Goal: Task Accomplishment & Management: Use online tool/utility

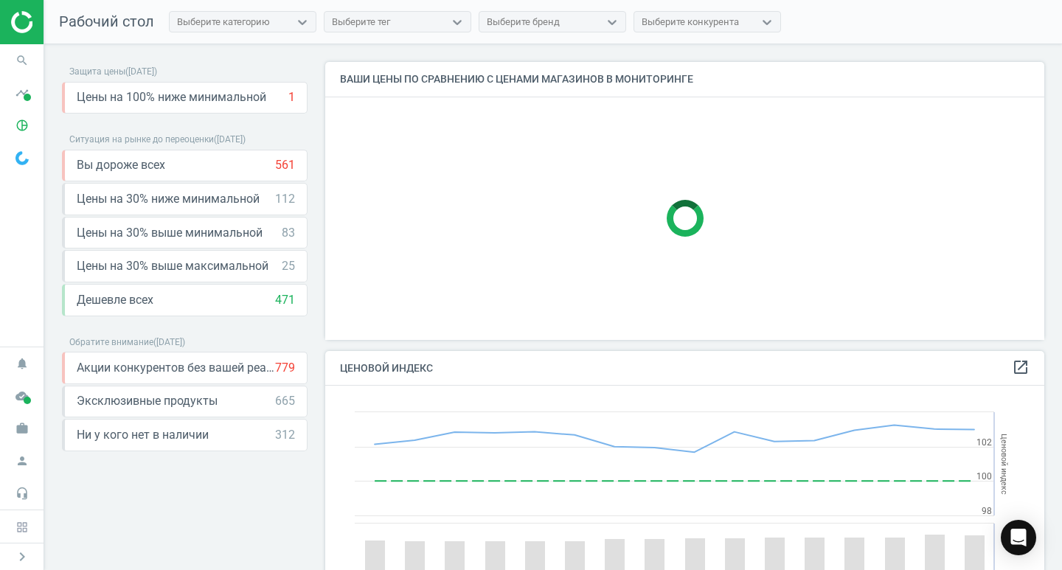
scroll to position [362, 731]
click at [21, 57] on icon "search" at bounding box center [22, 60] width 28 height 28
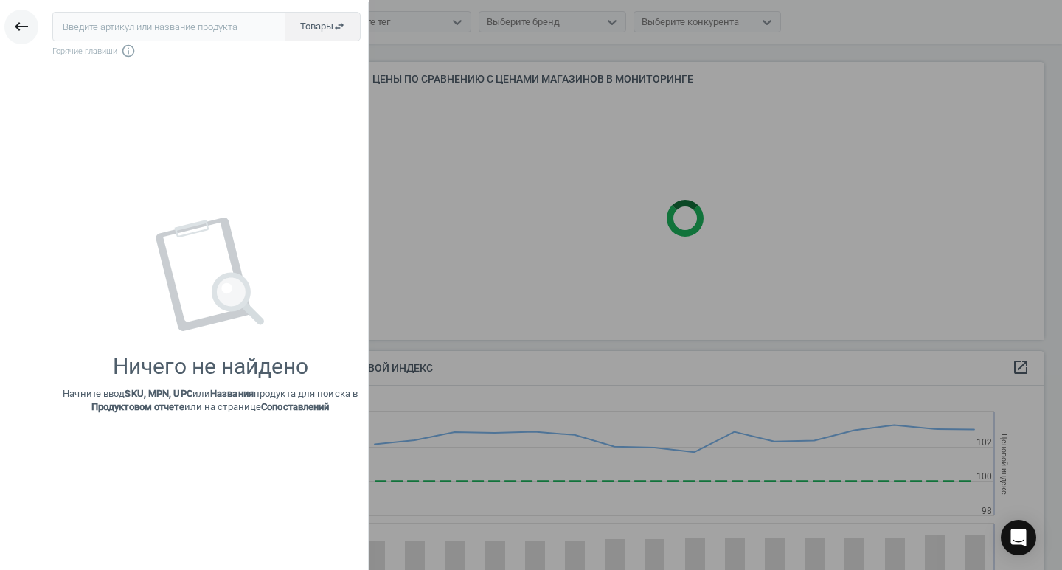
click at [16, 28] on icon "keyboard_backspace" at bounding box center [22, 27] width 18 height 18
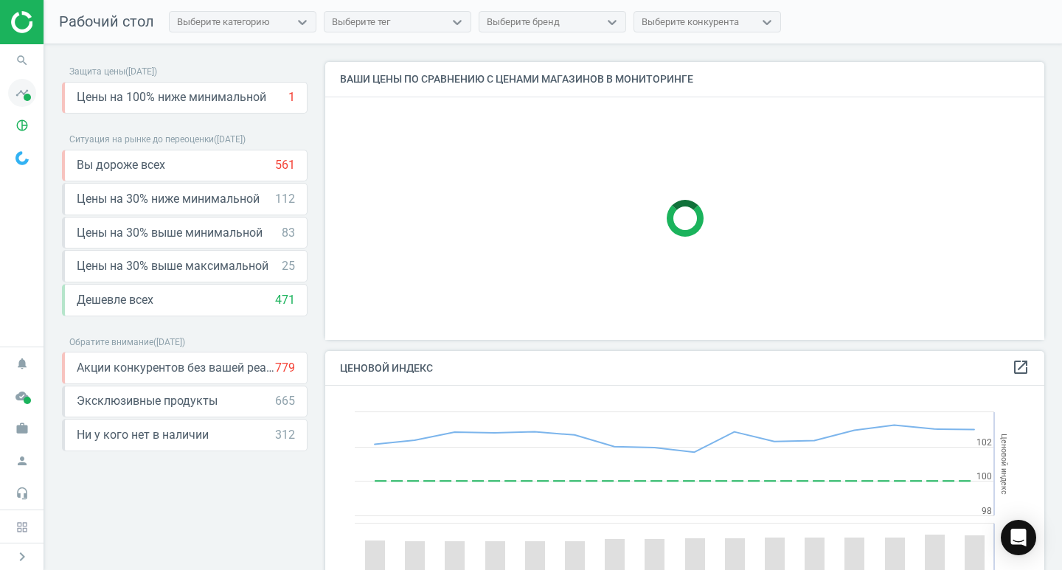
click at [30, 100] on span at bounding box center [27, 97] width 7 height 7
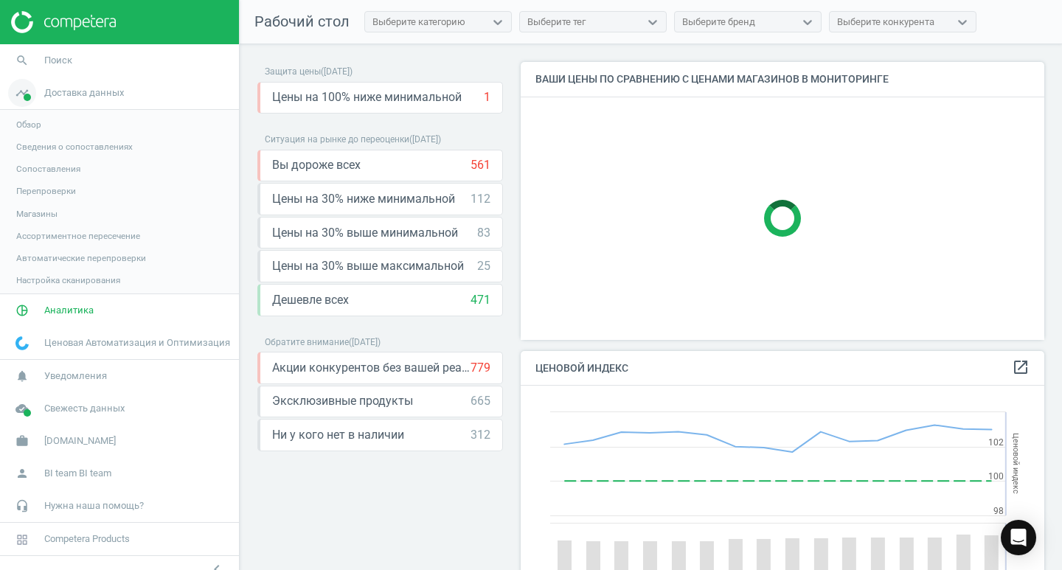
scroll to position [362, 535]
click at [31, 128] on span "Обзор" at bounding box center [28, 125] width 25 height 12
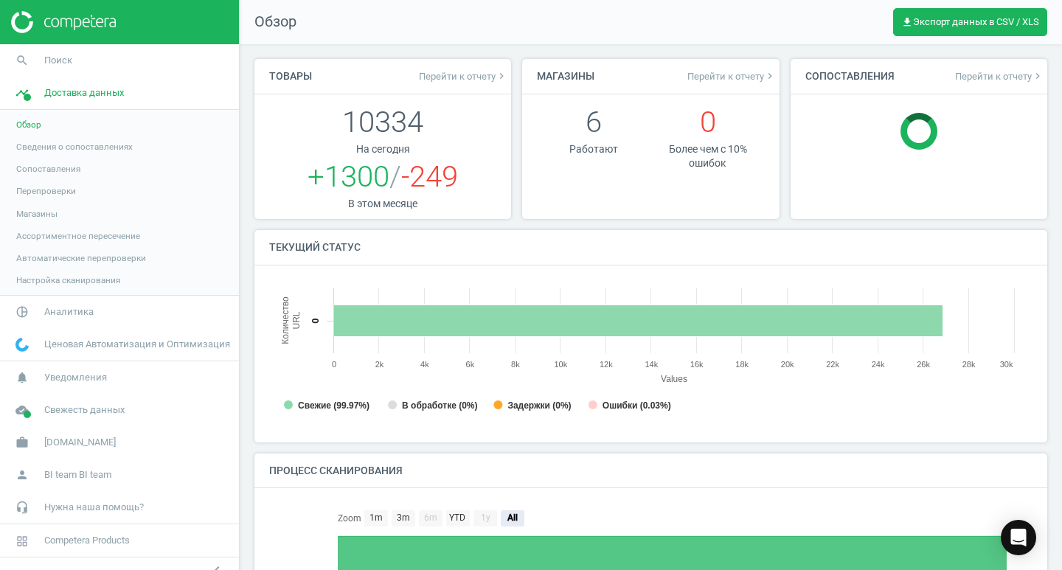
scroll to position [7, 7]
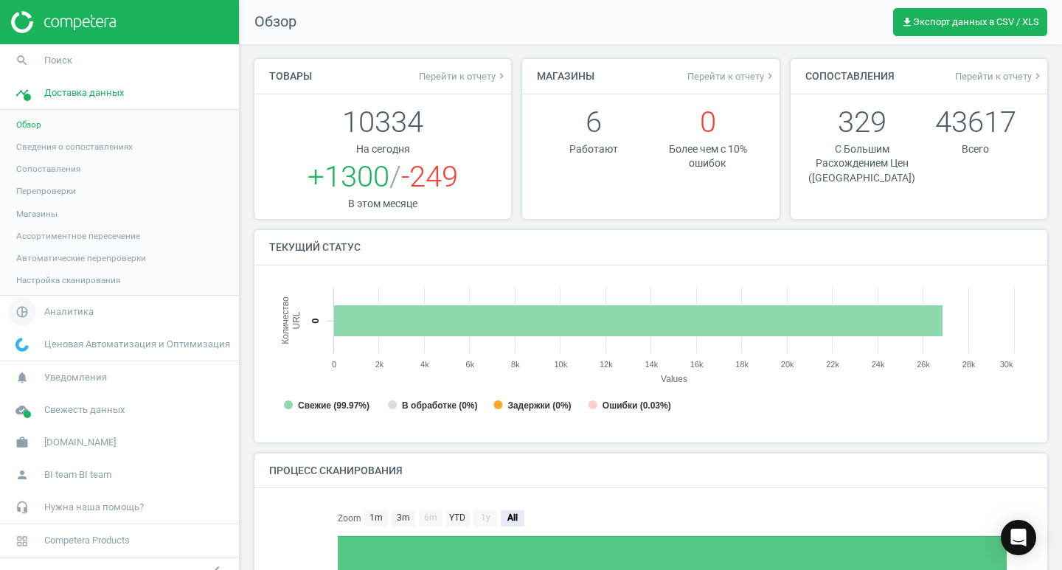
click at [63, 308] on span "Аналитика" at bounding box center [68, 311] width 49 height 13
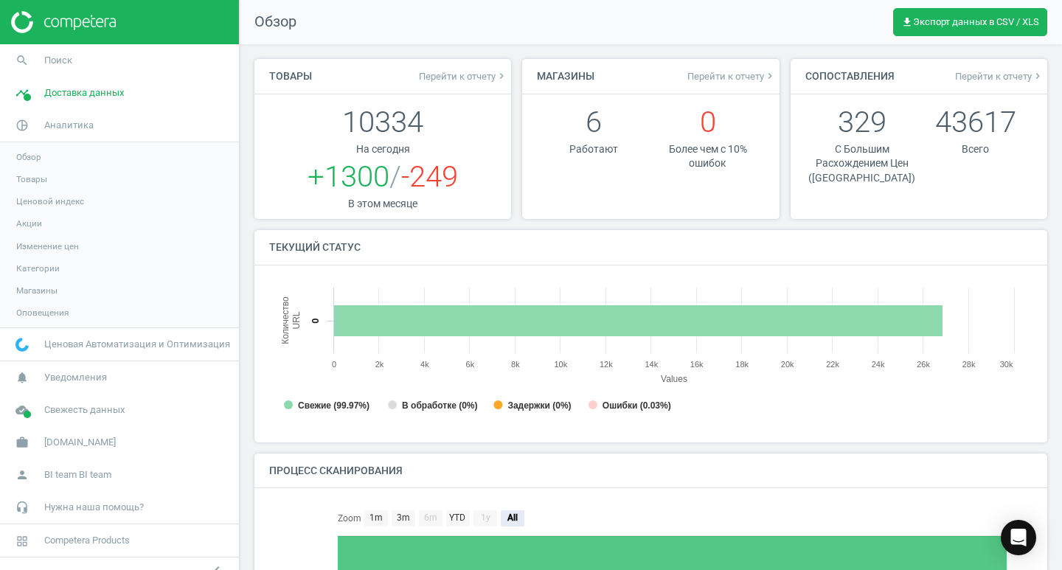
click at [40, 178] on span "Товары" at bounding box center [31, 179] width 31 height 12
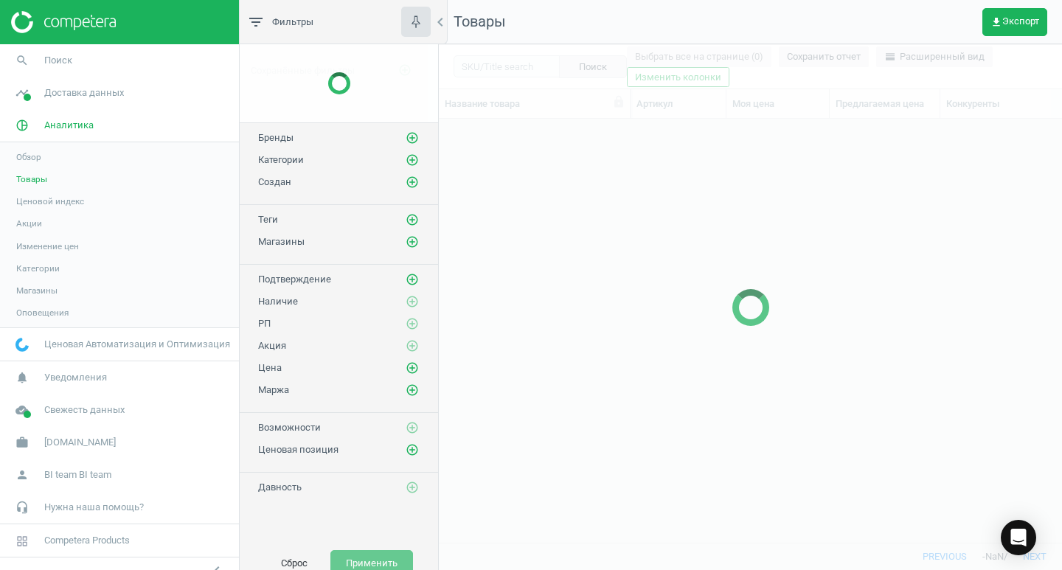
scroll to position [401, 612]
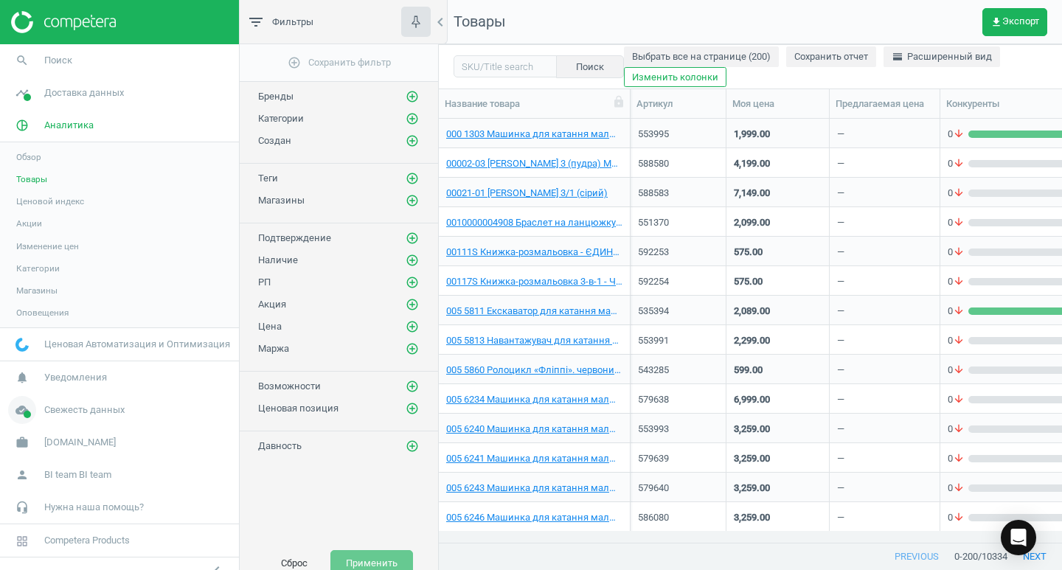
click at [83, 412] on span "Свежесть данных" at bounding box center [84, 409] width 80 height 13
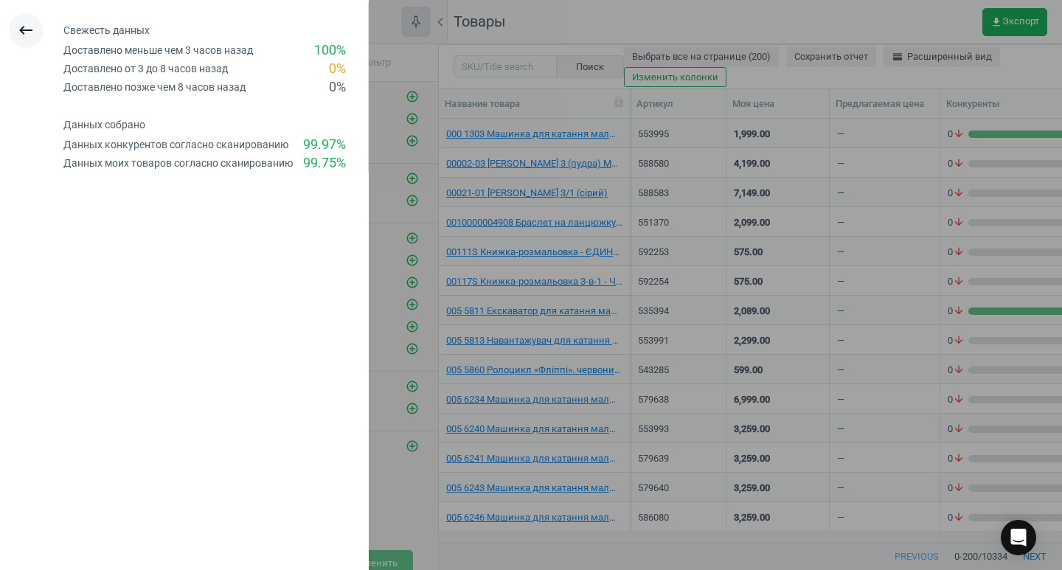
click at [25, 24] on icon "keyboard_backspace" at bounding box center [26, 30] width 18 height 18
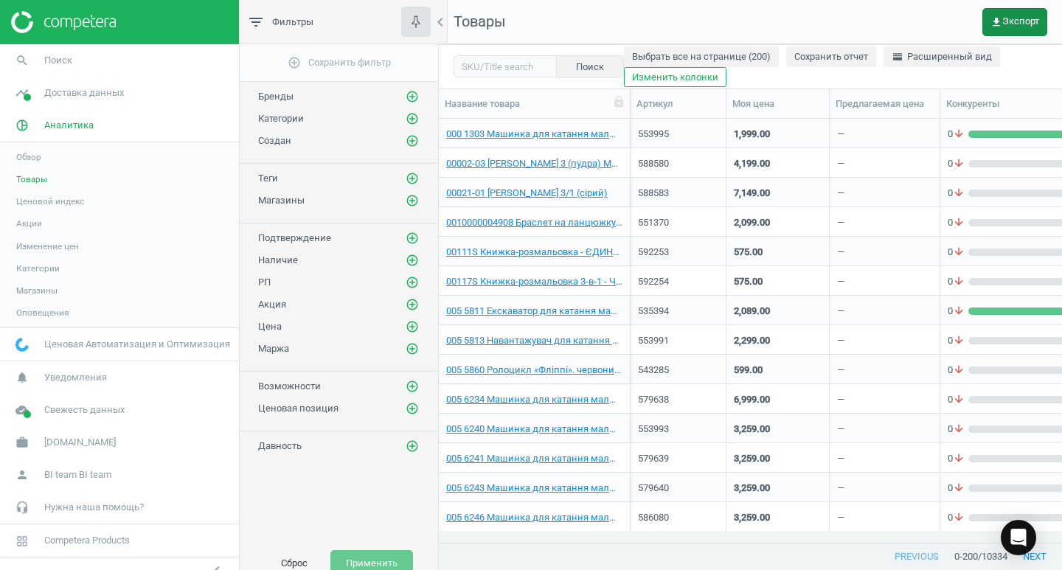
click at [1013, 18] on span "get_app Экспорт" at bounding box center [1015, 22] width 49 height 12
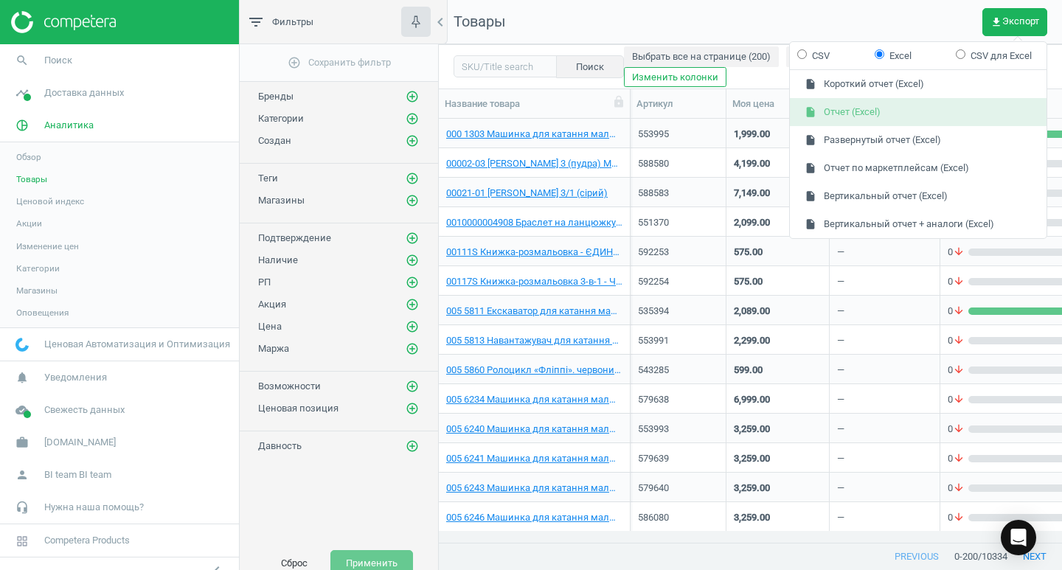
click at [904, 107] on button "insert_drive_file Отчет (Excel)" at bounding box center [918, 112] width 257 height 28
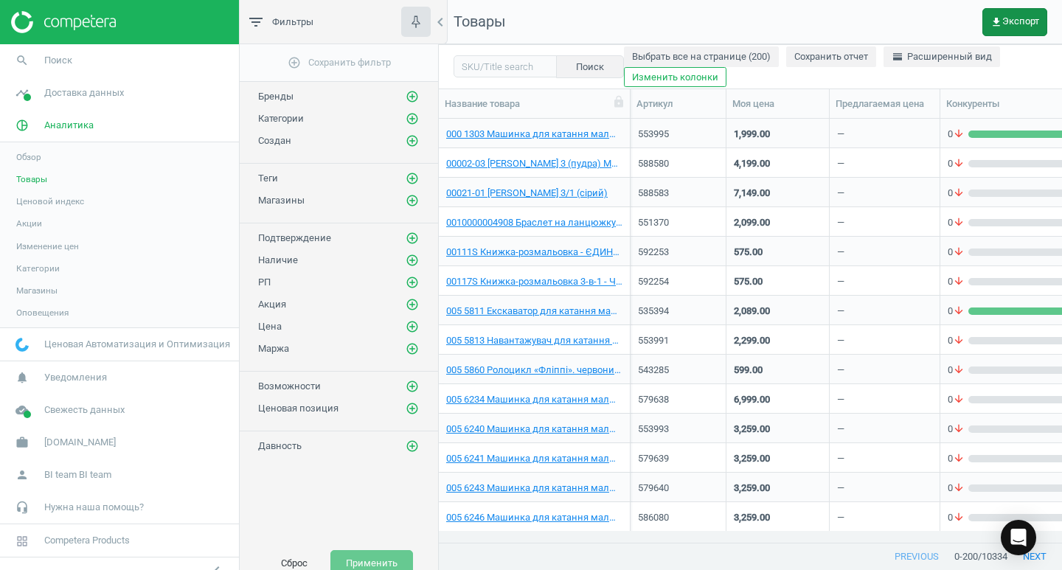
click at [1003, 23] on span "get_app Экспорт" at bounding box center [1015, 22] width 49 height 12
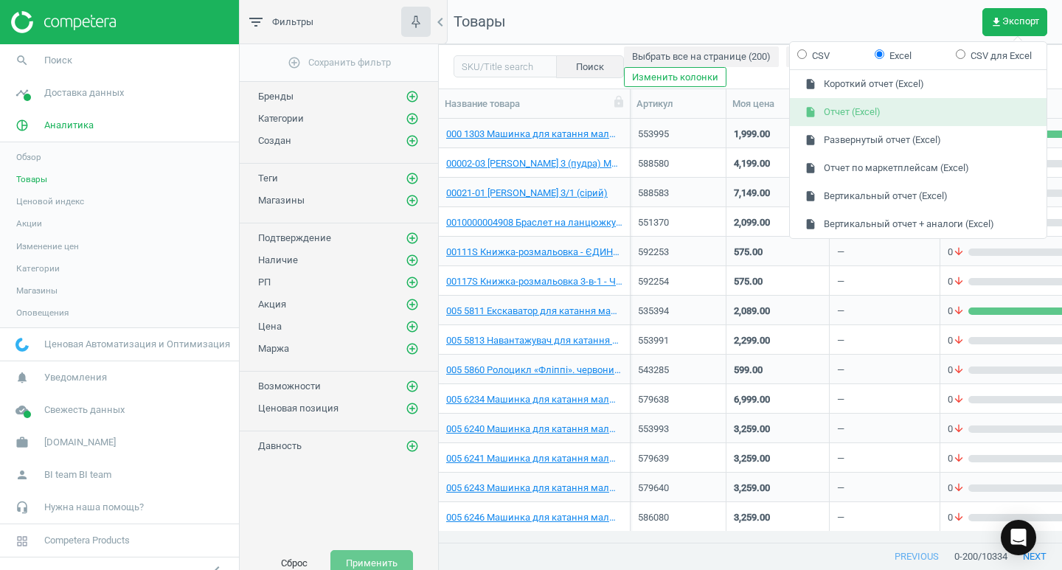
click at [863, 108] on button "insert_drive_file Отчет (Excel)" at bounding box center [918, 112] width 257 height 28
